Goal: Information Seeking & Learning: Learn about a topic

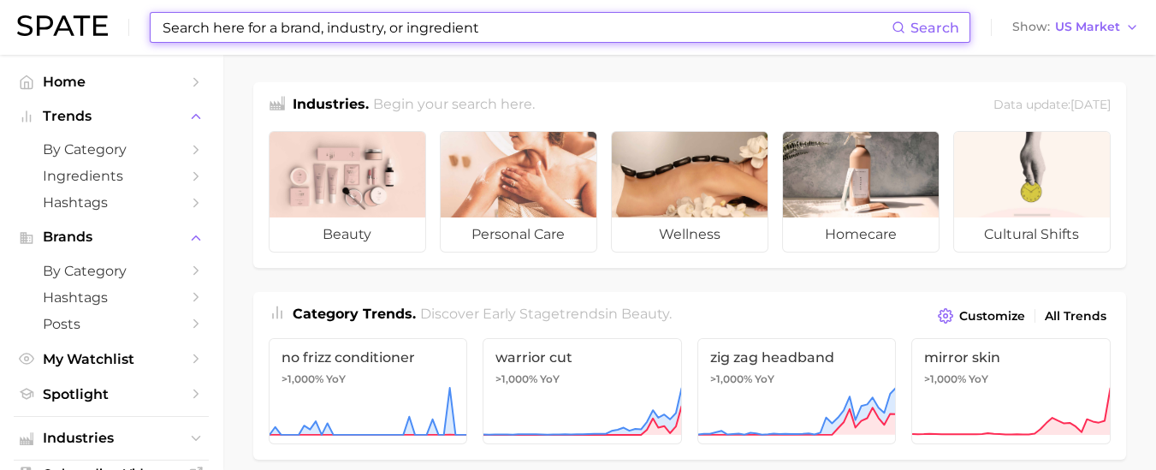
click at [383, 21] on input at bounding box center [526, 27] width 731 height 29
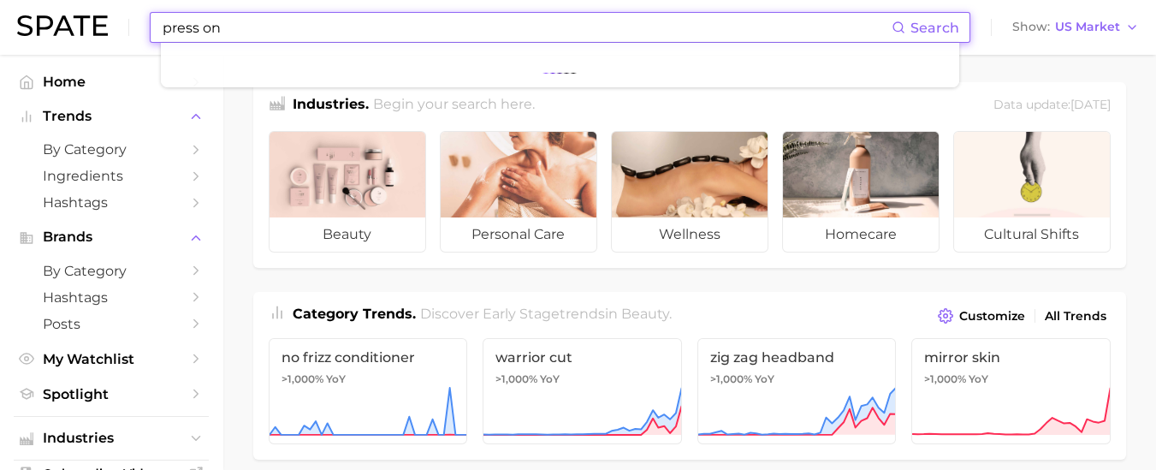
type input "press on"
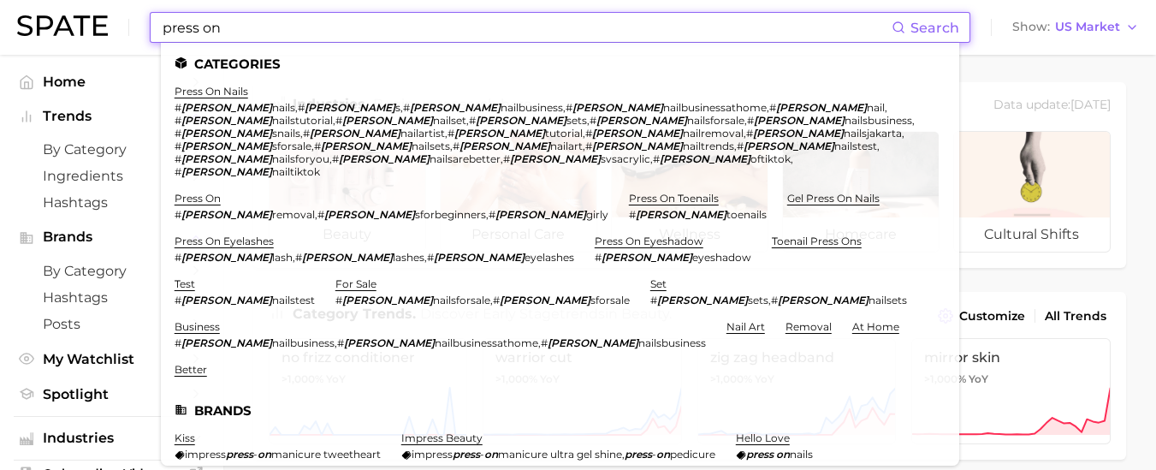
click at [196, 84] on ul "Categories press on nails # presson nails , # presson s , # presson nailbusines…" at bounding box center [560, 254] width 799 height 423
click at [194, 92] on link "press on nails" at bounding box center [212, 91] width 74 height 13
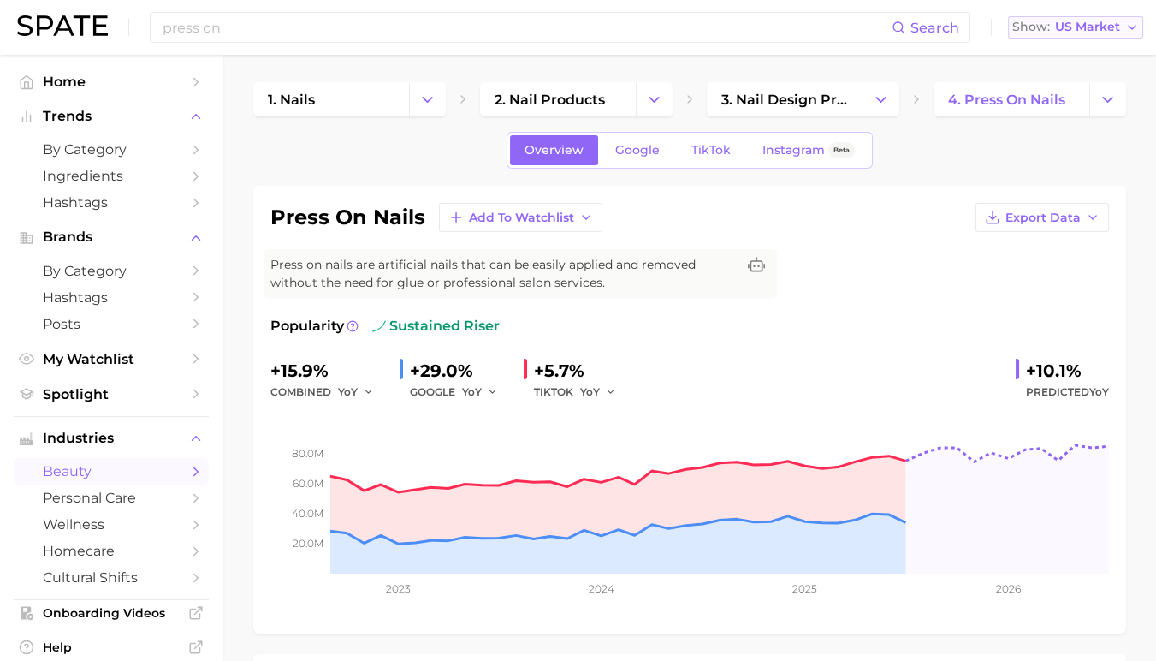
click at [1077, 17] on button "Show US Market" at bounding box center [1075, 27] width 135 height 22
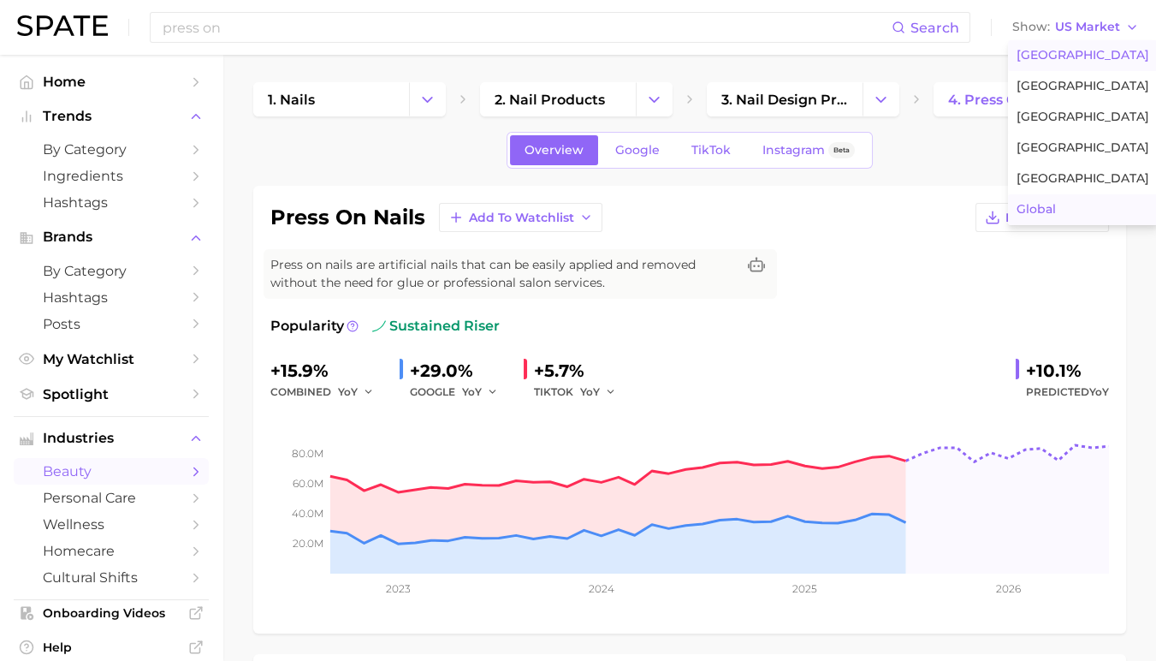
click at [1060, 198] on button "Global" at bounding box center [1083, 209] width 150 height 31
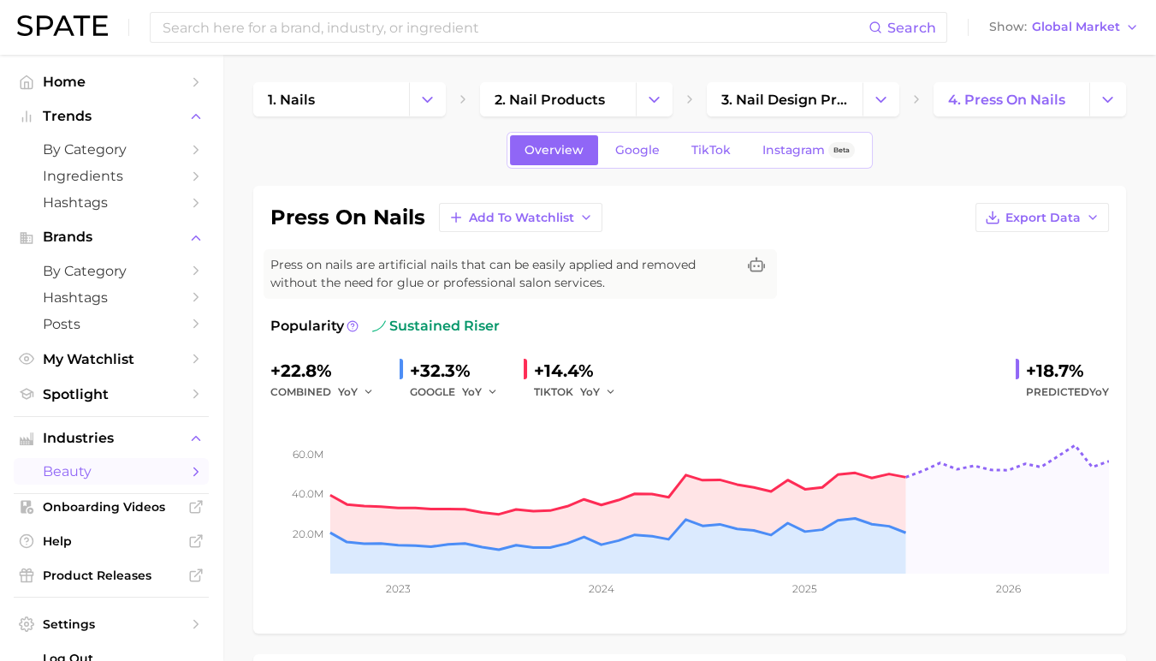
click at [437, 320] on span "sustained riser" at bounding box center [436, 326] width 128 height 21
click at [753, 263] on icon at bounding box center [756, 265] width 17 height 17
click at [665, 332] on div "Popularity sustained riser" at bounding box center [689, 326] width 839 height 21
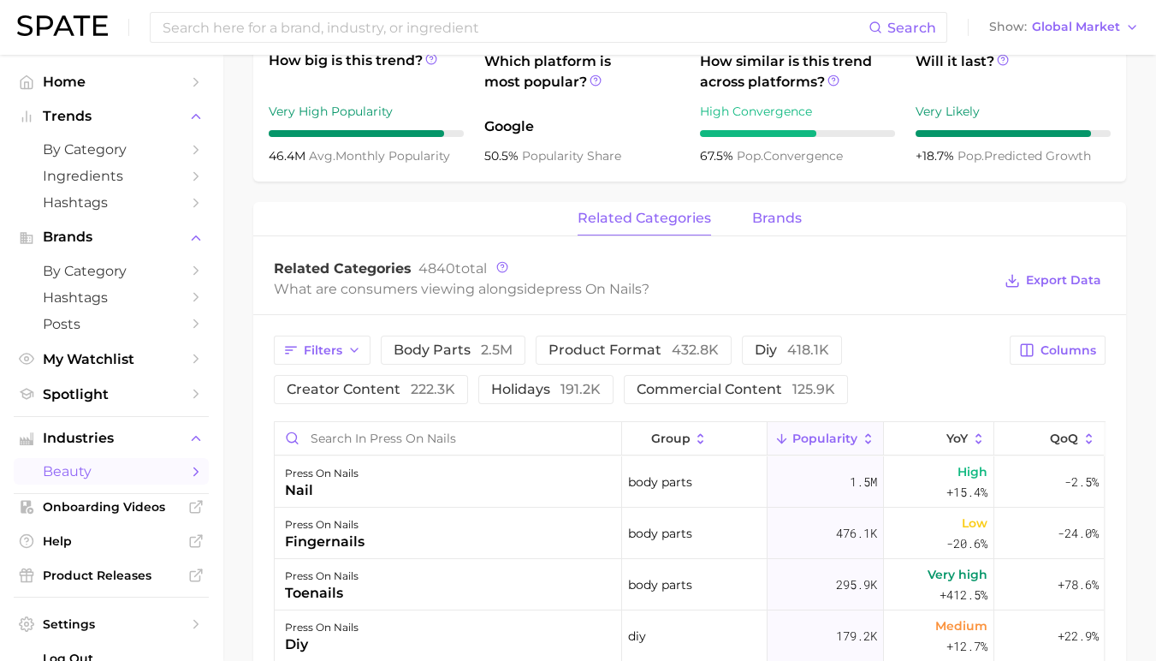
click at [778, 215] on span "brands" at bounding box center [777, 218] width 50 height 15
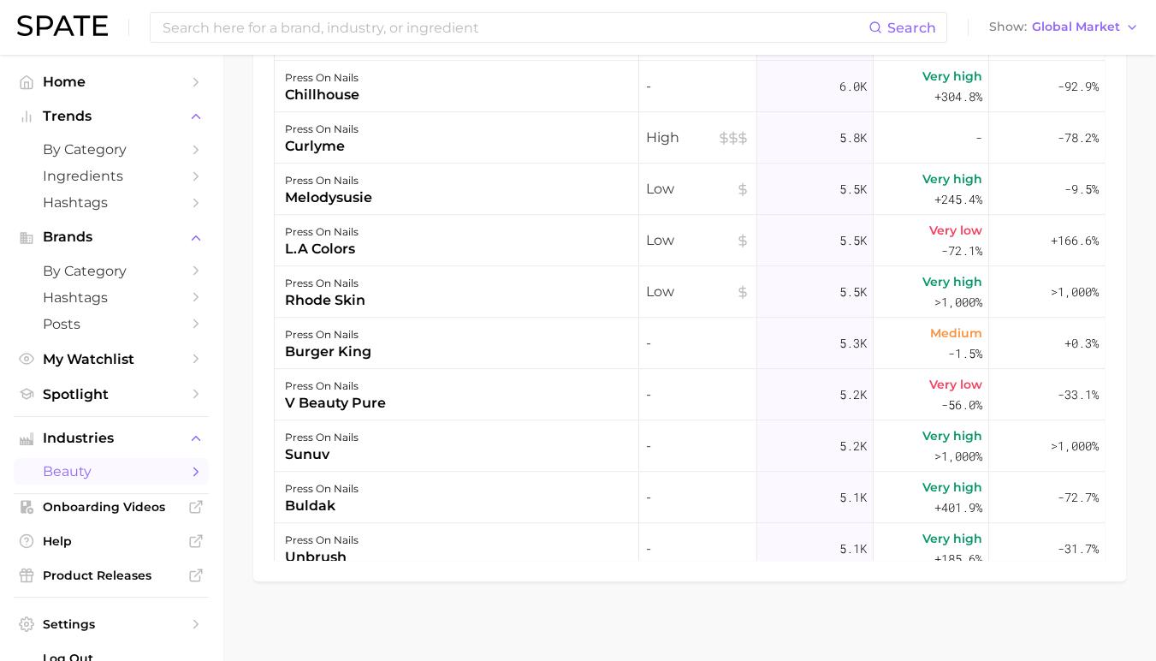
scroll to position [1137, 0]
